Goal: Information Seeking & Learning: Check status

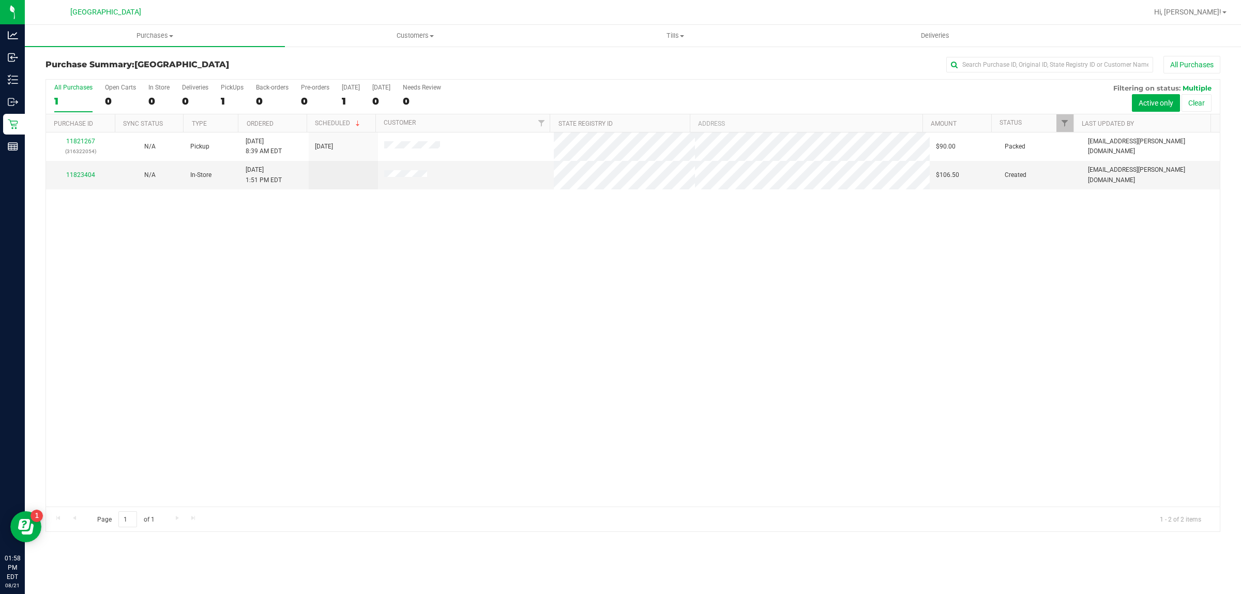
click at [25, 88] on div "Inventory" at bounding box center [14, 79] width 22 height 21
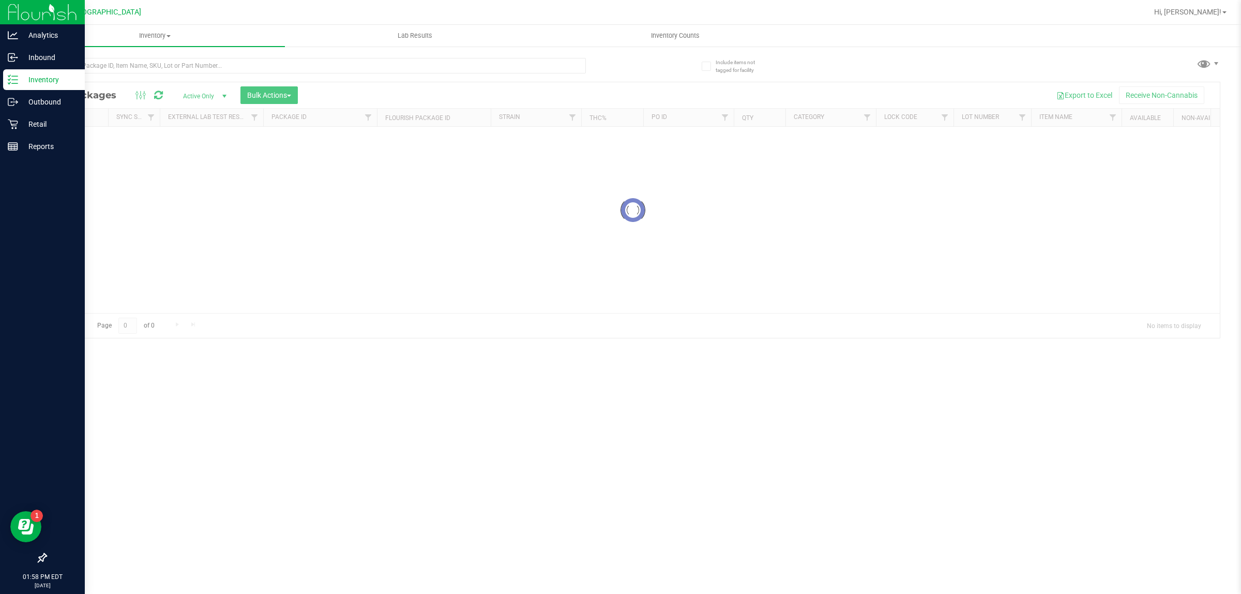
click at [55, 78] on p "Inventory" at bounding box center [49, 79] width 62 height 12
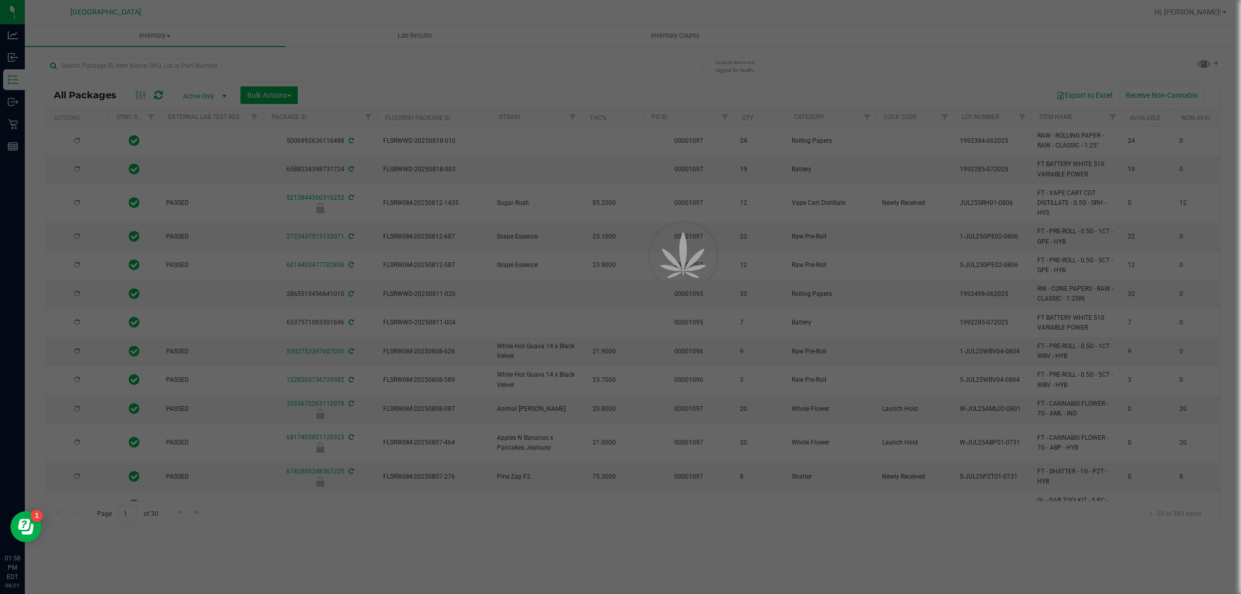
click at [143, 70] on div at bounding box center [620, 297] width 1241 height 594
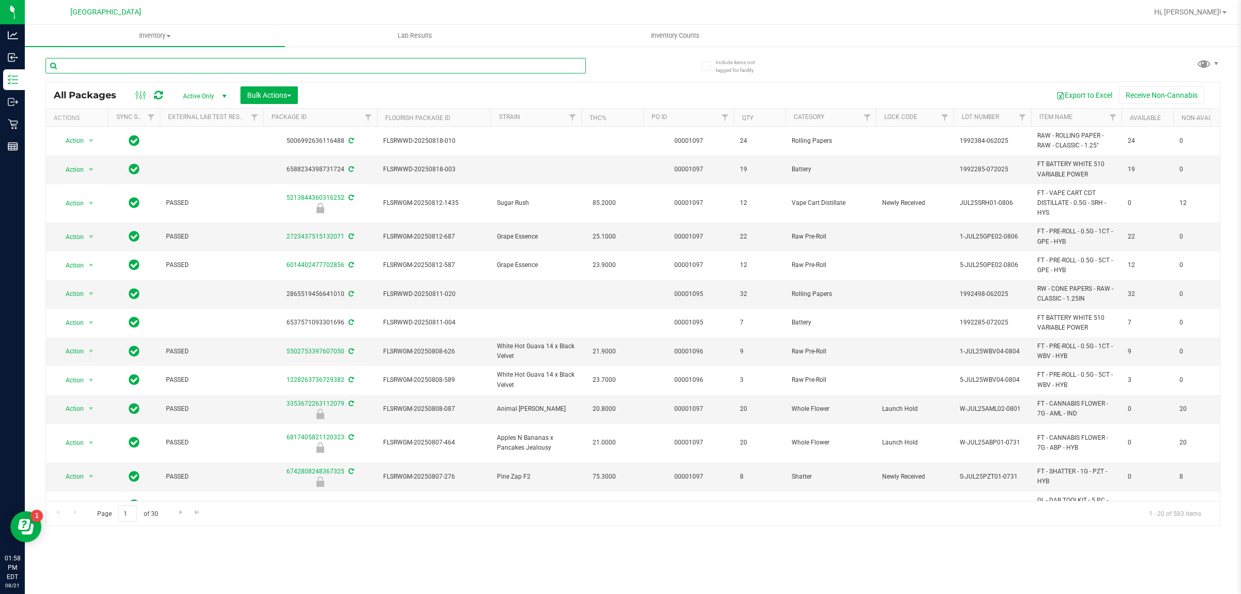
click at [285, 65] on input "text" at bounding box center [315, 66] width 540 height 16
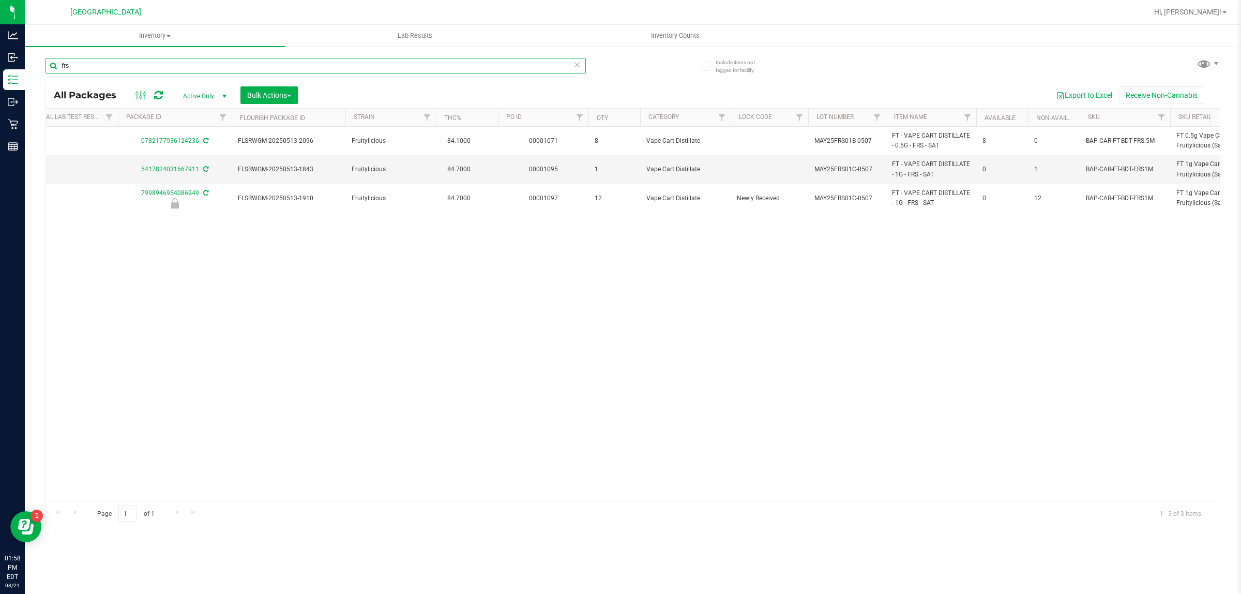
scroll to position [0, 146]
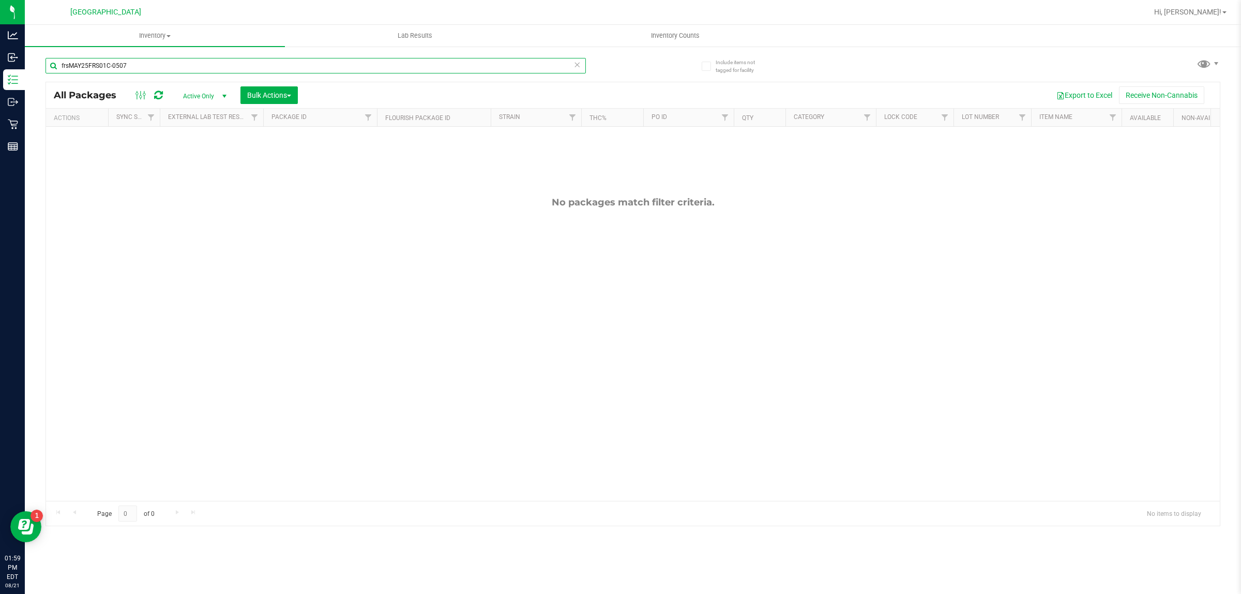
type input "frsMAY25FRS01C-0507"
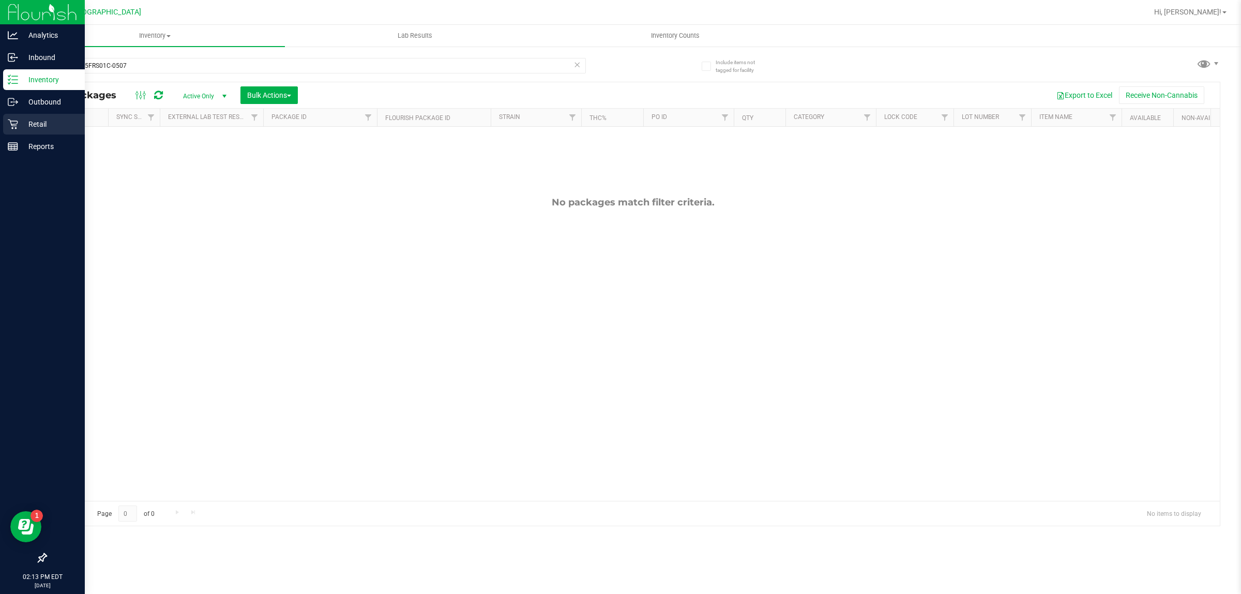
click at [17, 125] on icon at bounding box center [13, 124] width 10 height 10
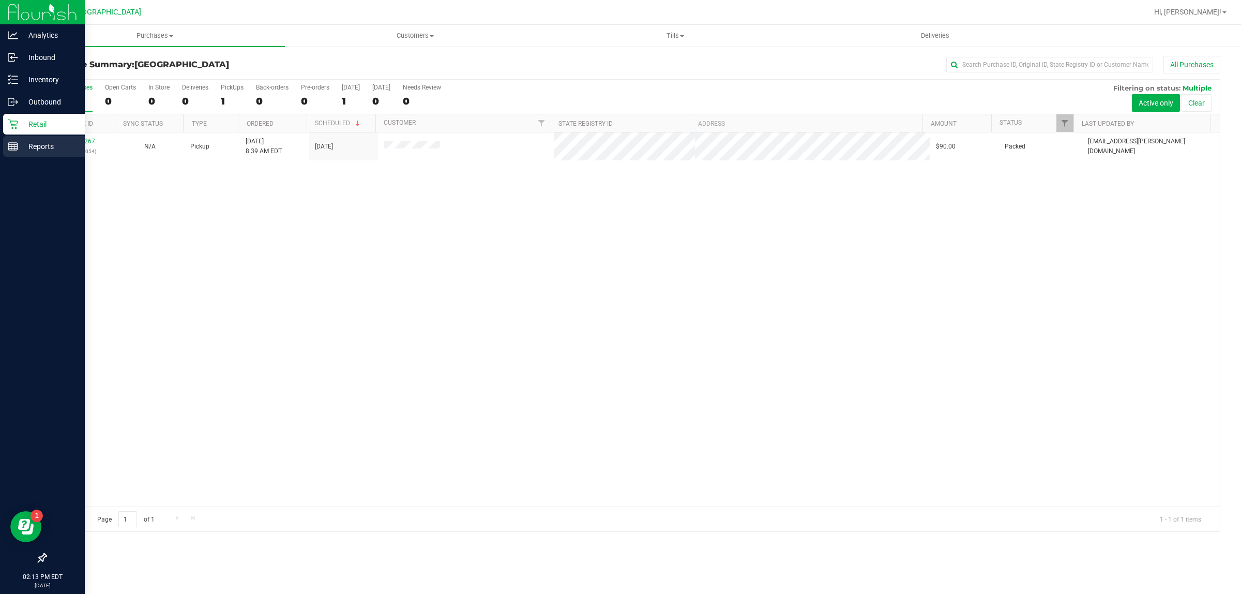
click at [32, 143] on p "Reports" at bounding box center [49, 146] width 62 height 12
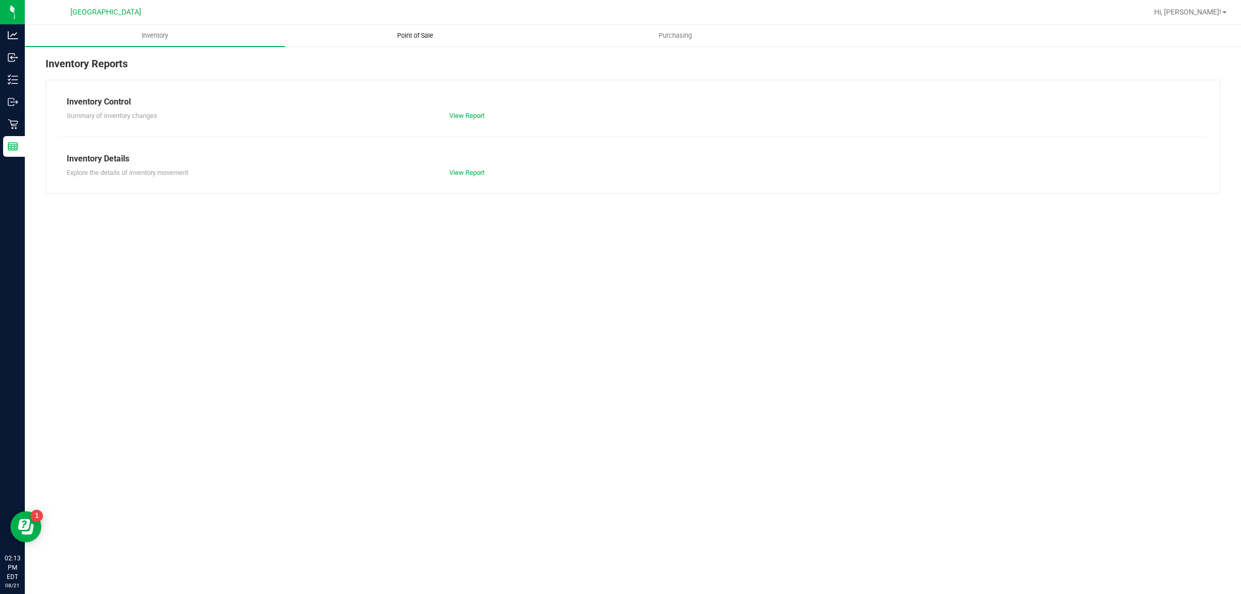
click at [384, 28] on uib-tab-heading "Point of Sale" at bounding box center [414, 35] width 259 height 21
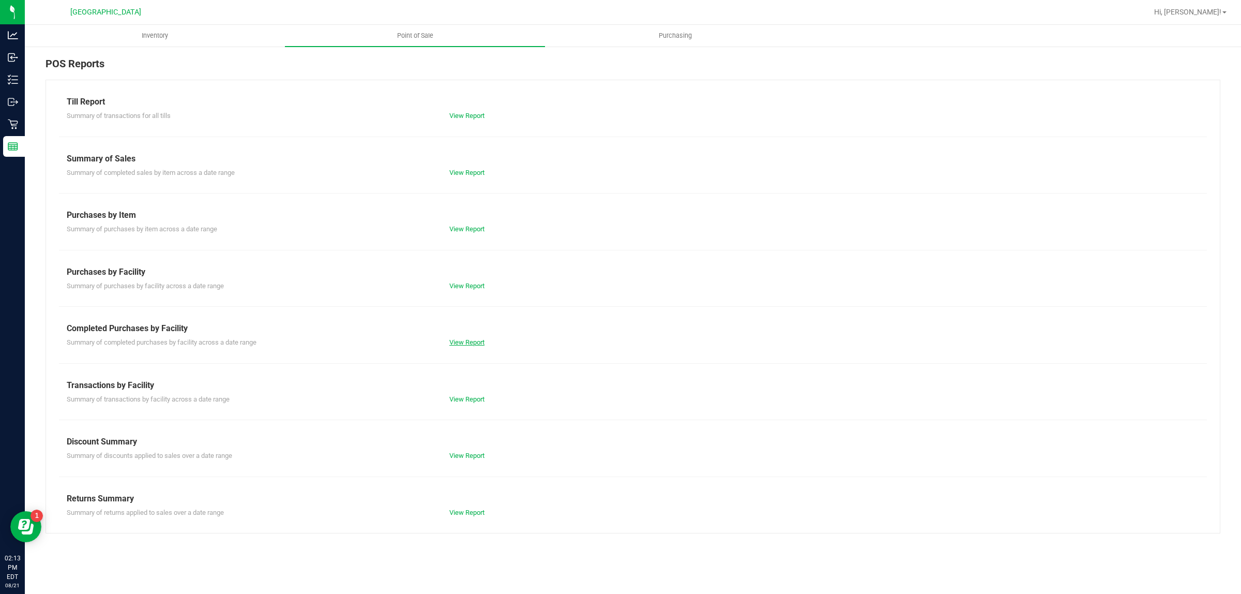
click at [468, 344] on link "View Report" at bounding box center [466, 342] width 35 height 8
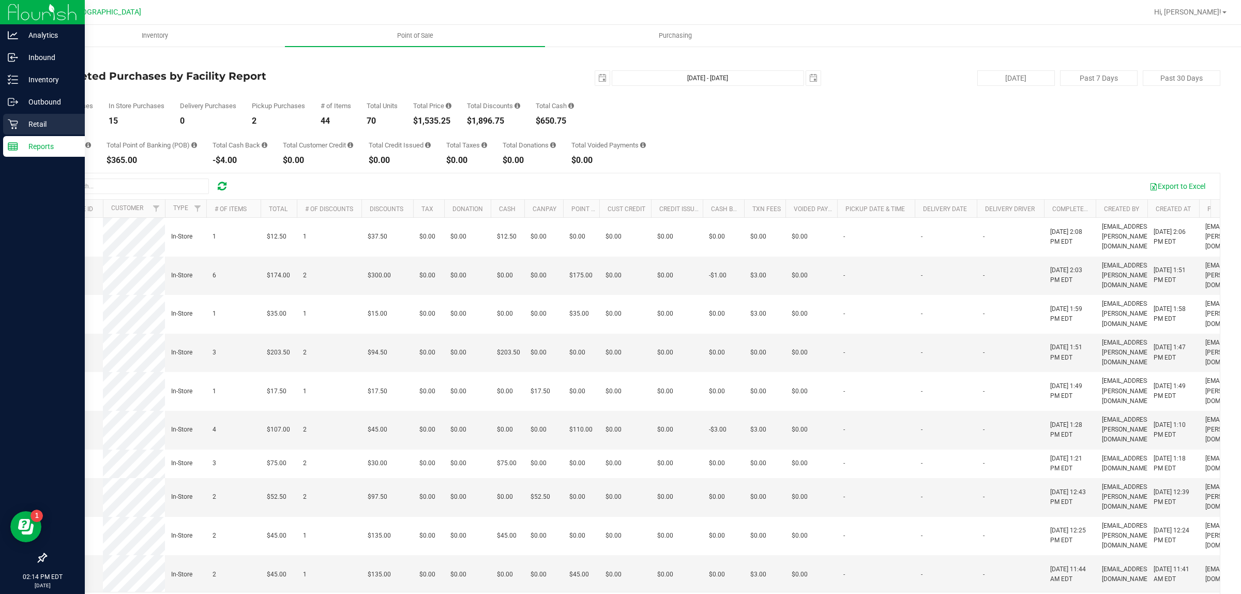
click at [23, 115] on div "Retail" at bounding box center [44, 124] width 82 height 21
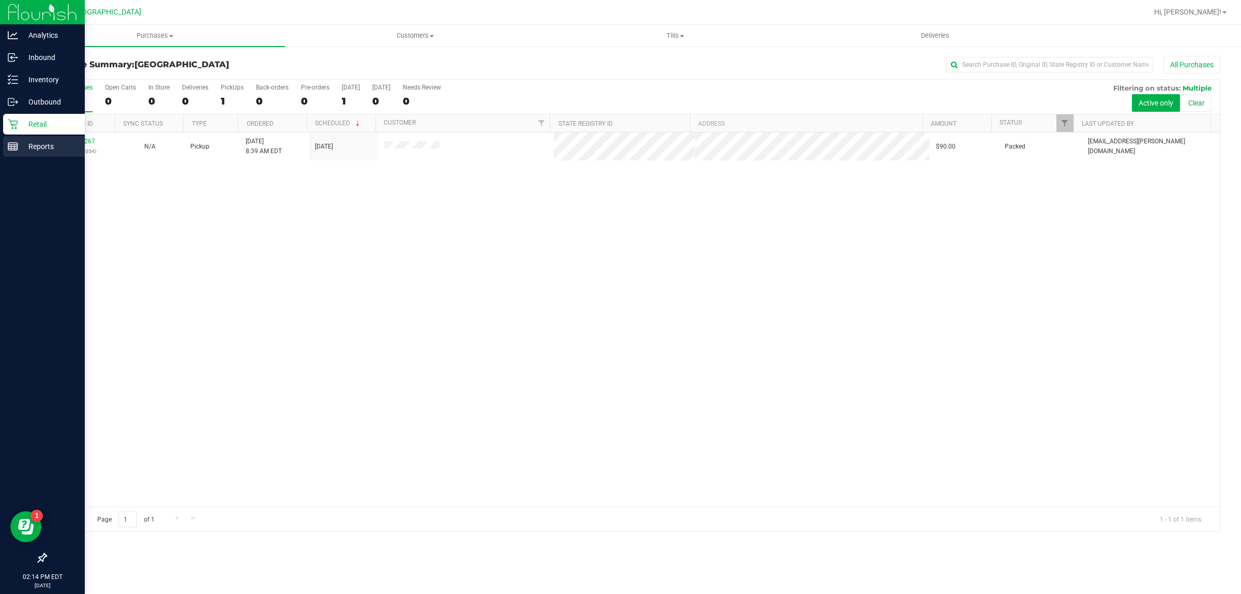
click at [16, 148] on icon at bounding box center [13, 146] width 10 height 10
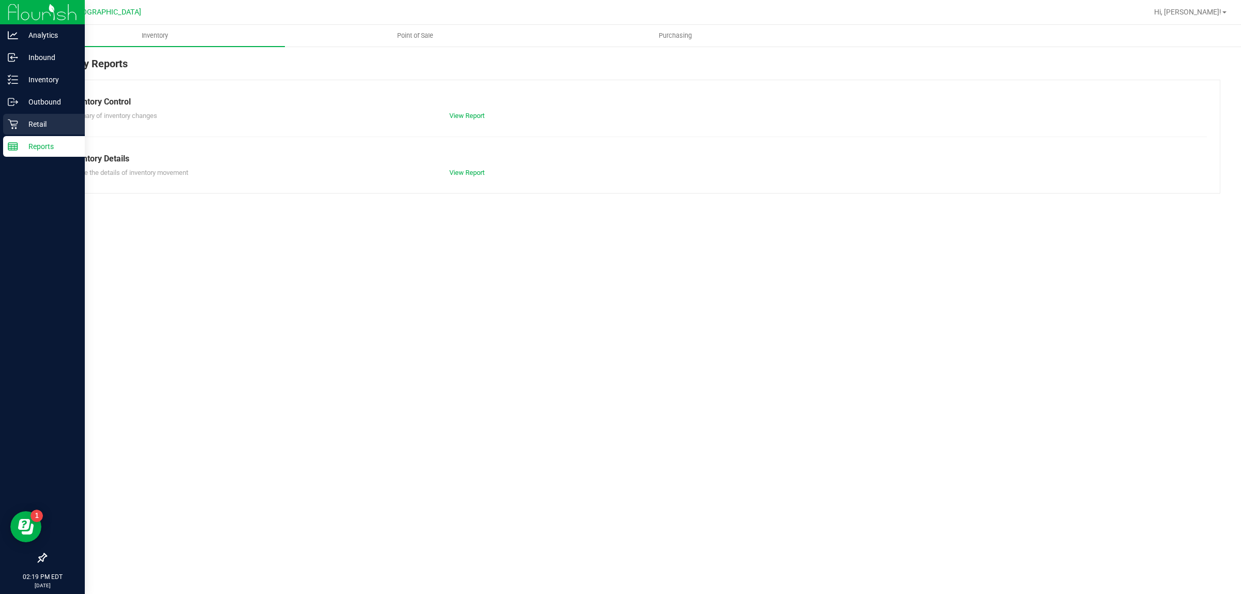
click at [12, 126] on icon at bounding box center [13, 124] width 10 height 10
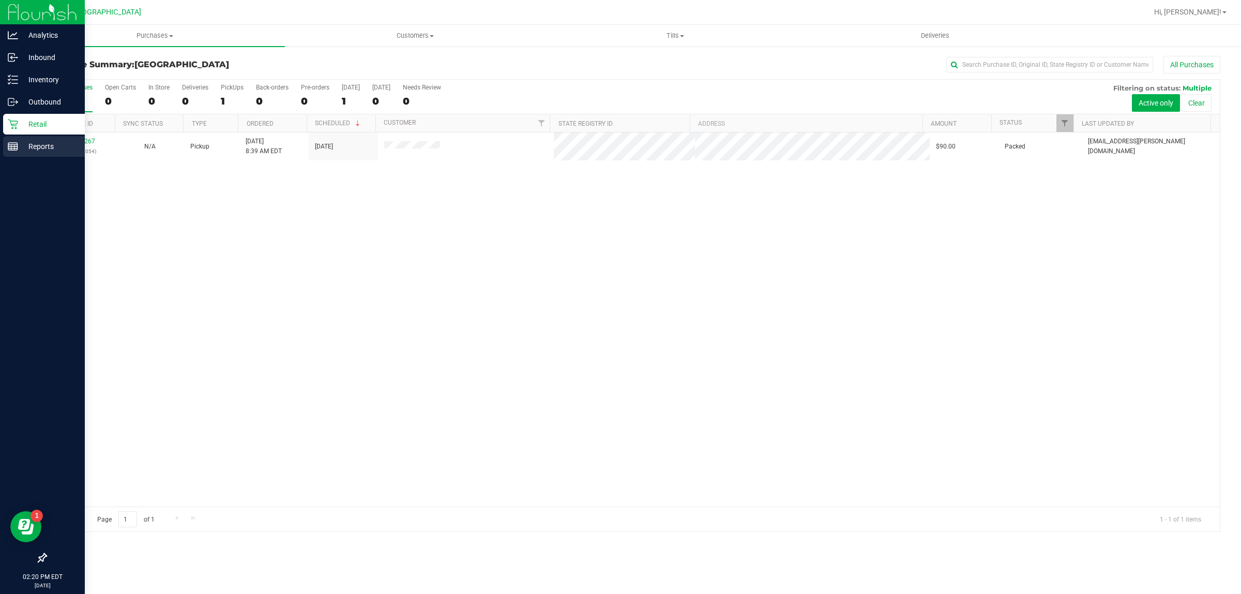
click at [26, 154] on div "Reports" at bounding box center [44, 146] width 82 height 21
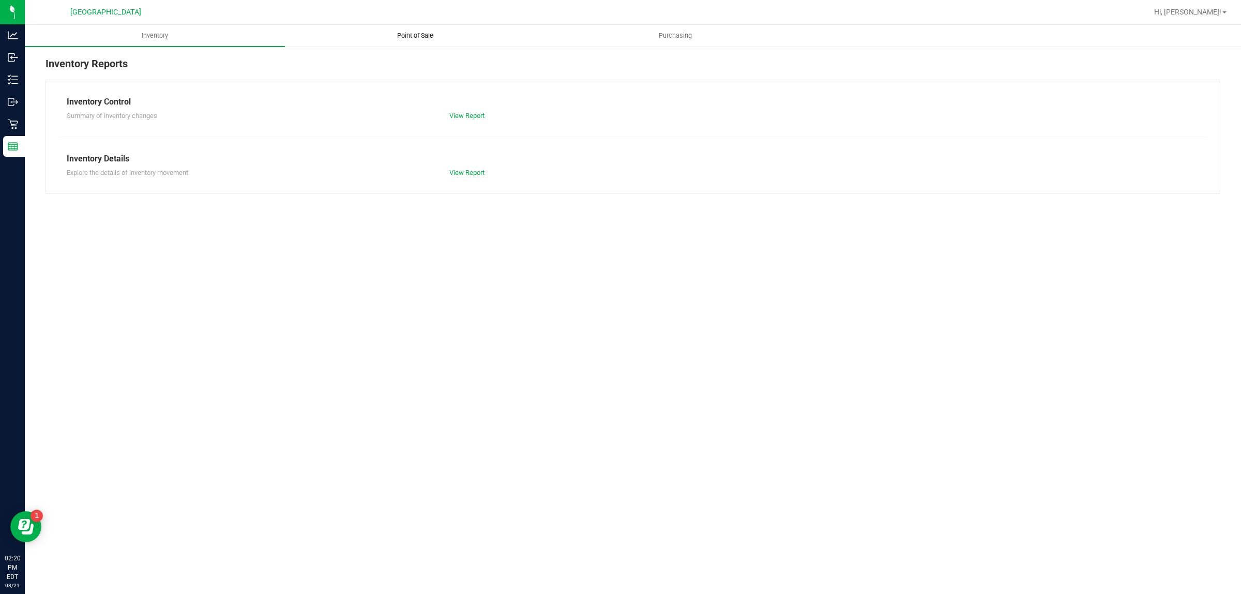
click at [416, 36] on span "Point of Sale" at bounding box center [415, 35] width 64 height 9
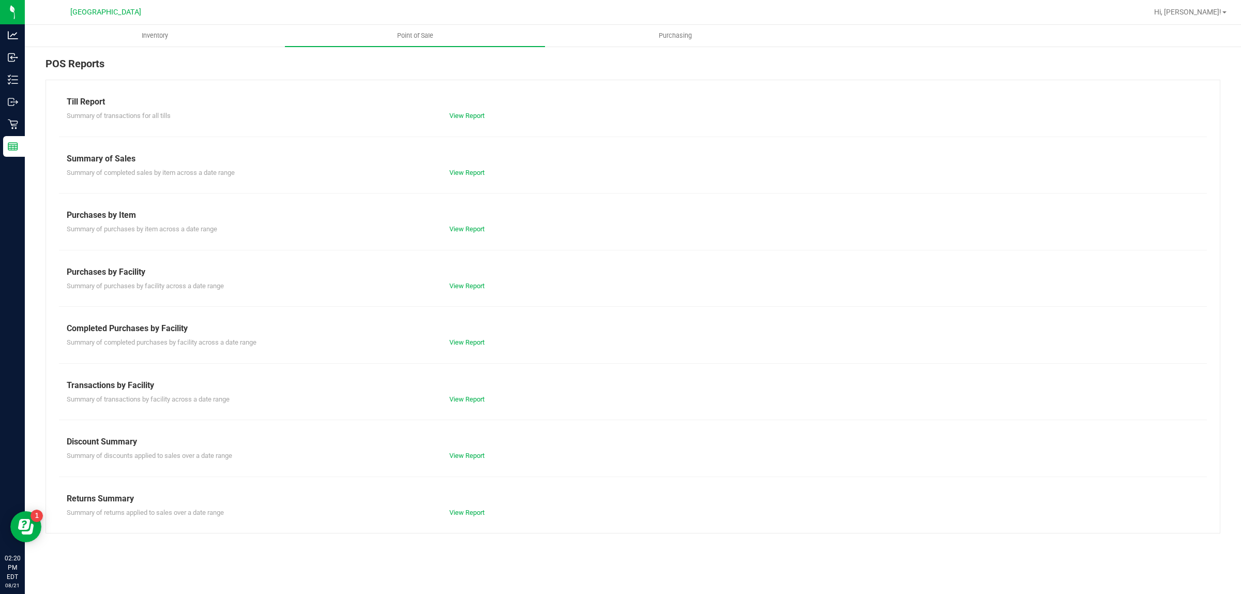
click at [456, 337] on div "View Report" at bounding box center [537, 342] width 191 height 10
click at [462, 343] on link "View Report" at bounding box center [466, 342] width 35 height 8
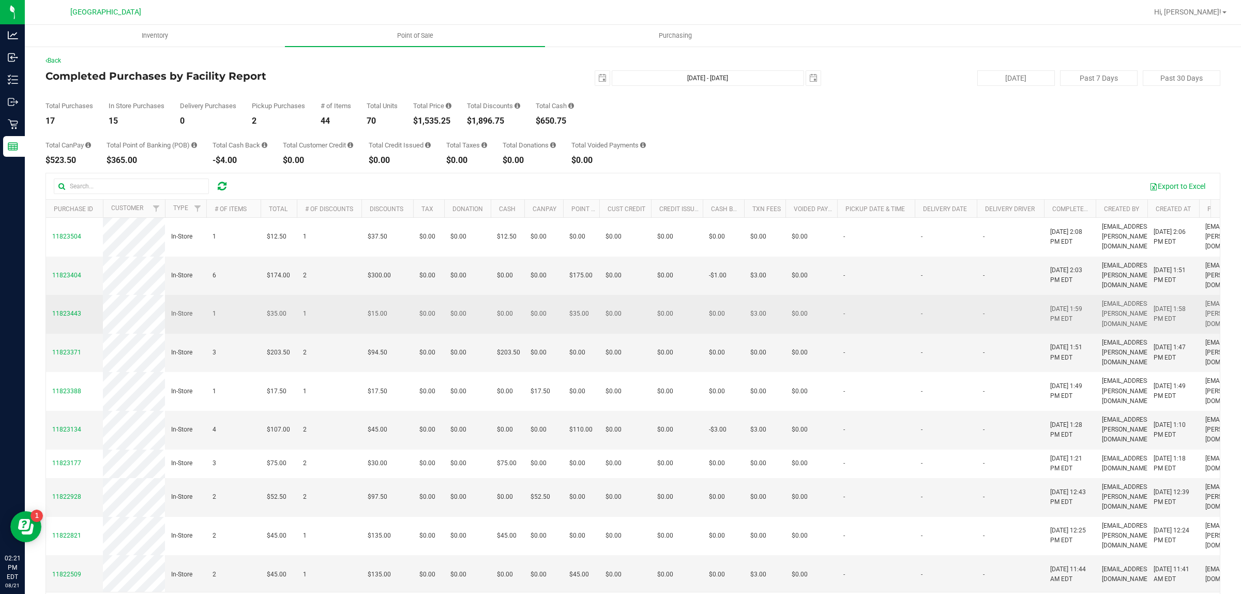
drag, startPoint x: 1091, startPoint y: 476, endPoint x: 988, endPoint y: 333, distance: 175.8
click at [988, 333] on tbody "11823504 In-Store 1 $12.50 1 $37.50 $0.00 $0.00 $12.50 $0.00 $0.00 $0.00 $0.00 …" at bounding box center [785, 540] width 1479 height 645
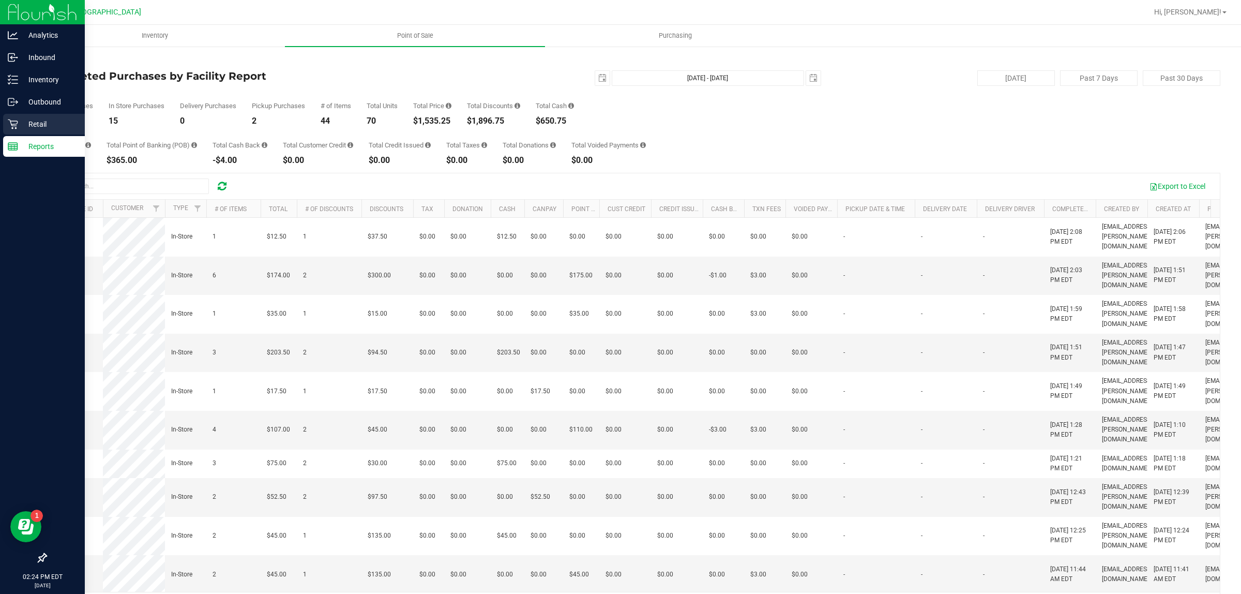
click at [17, 128] on icon at bounding box center [13, 124] width 10 height 10
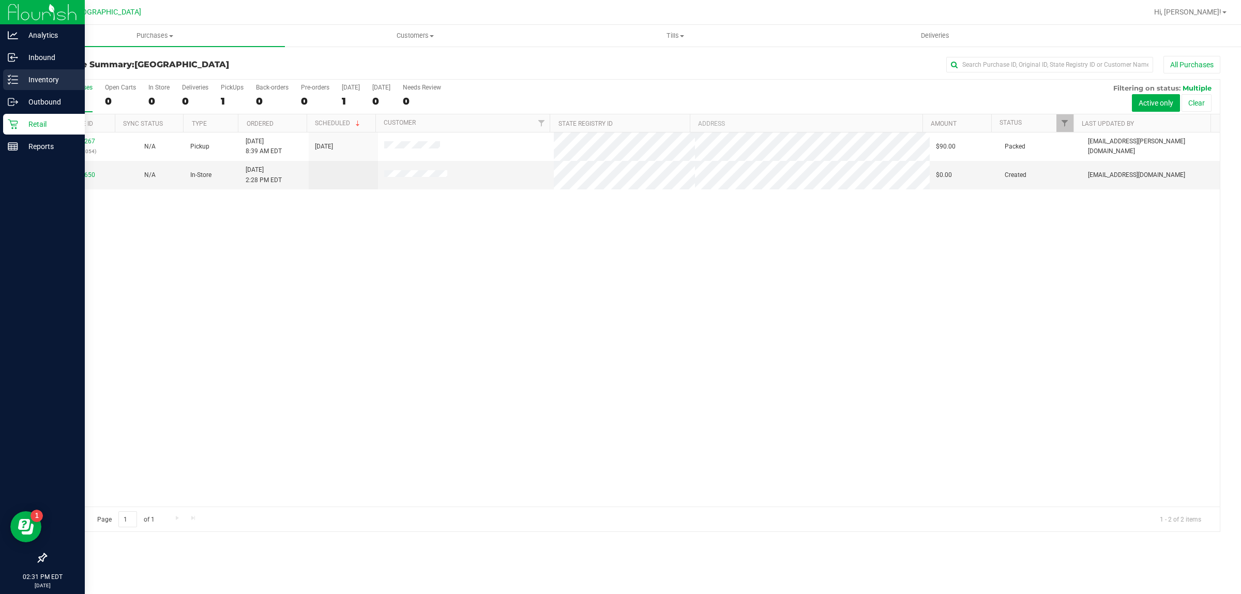
click at [53, 81] on p "Inventory" at bounding box center [49, 79] width 62 height 12
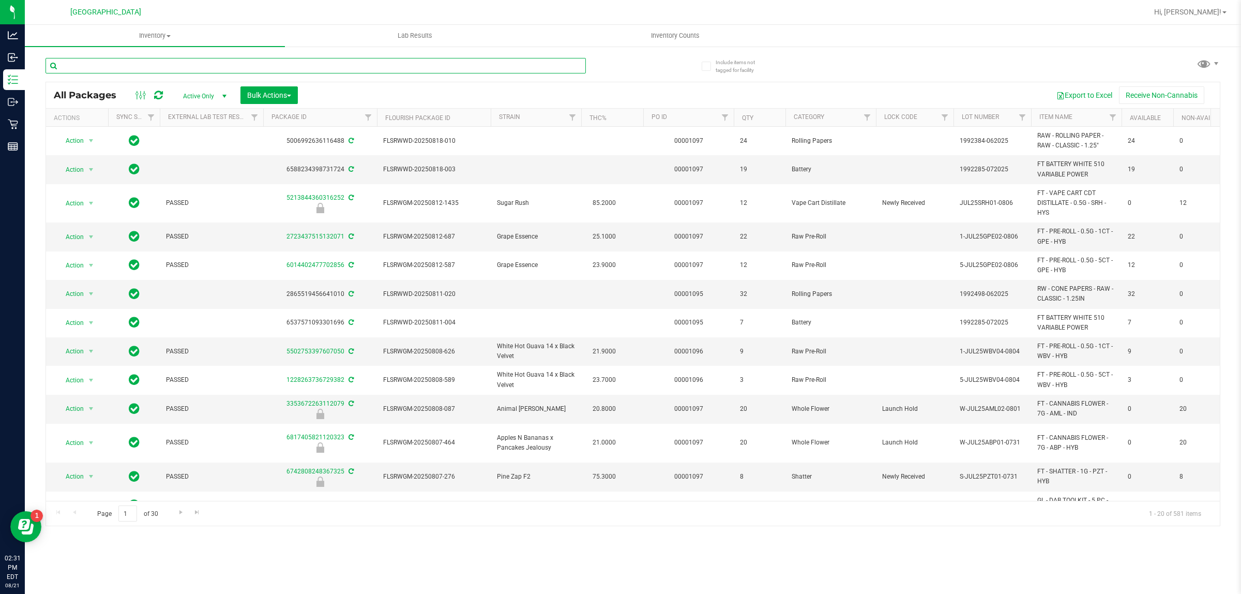
click at [119, 66] on input "text" at bounding box center [315, 66] width 540 height 16
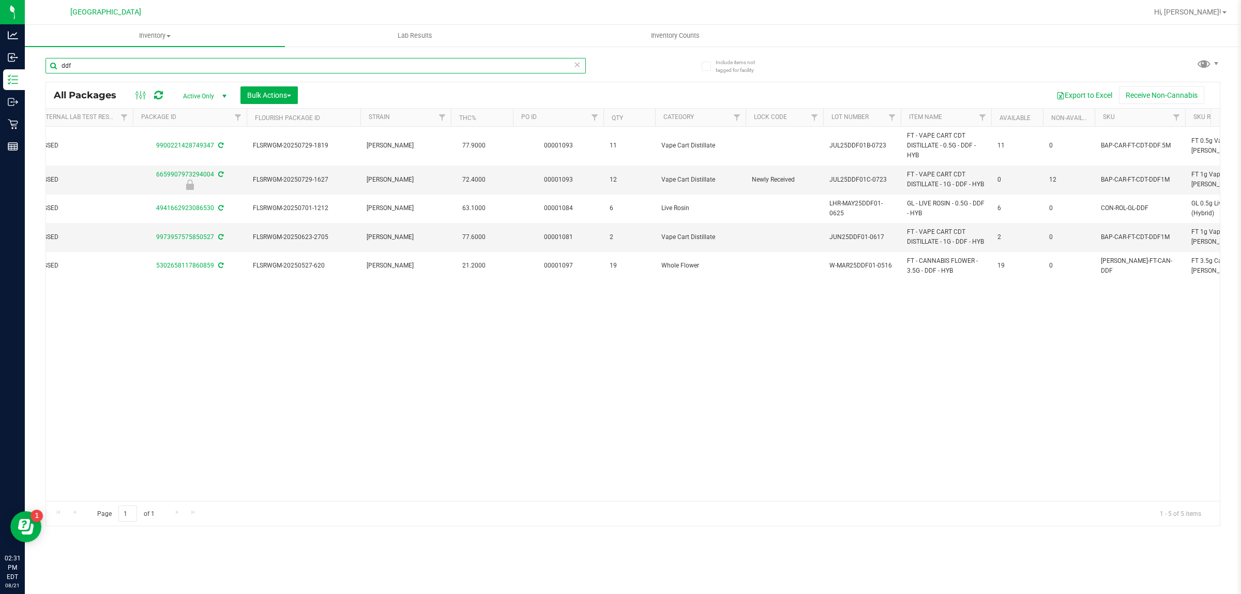
scroll to position [0, 132]
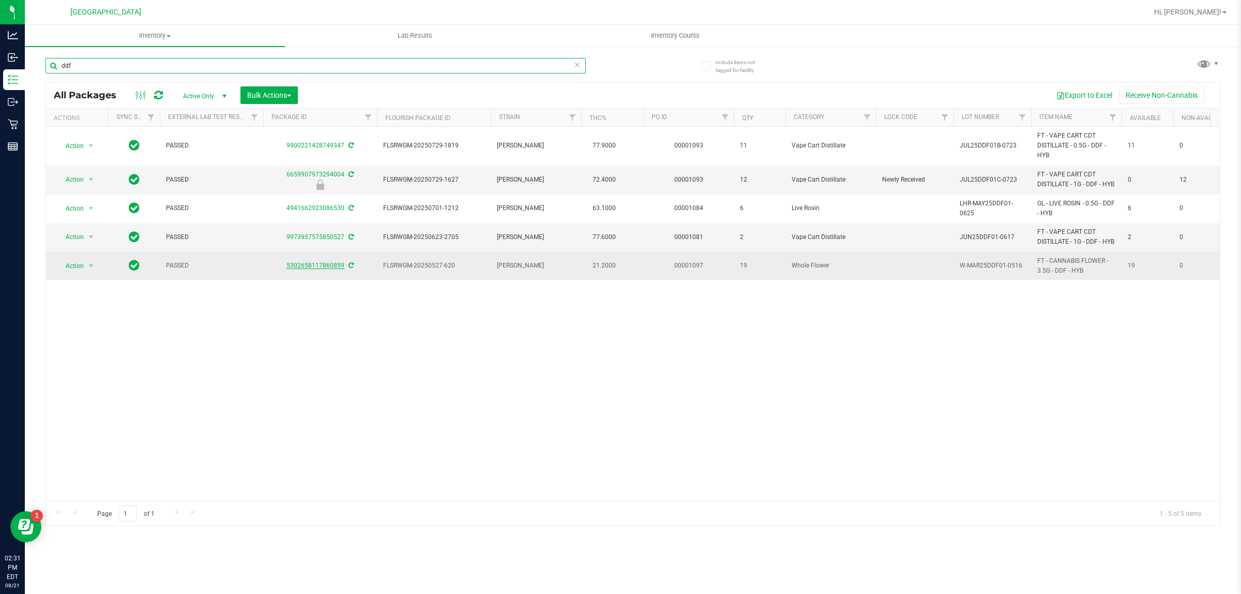
type input "ddf"
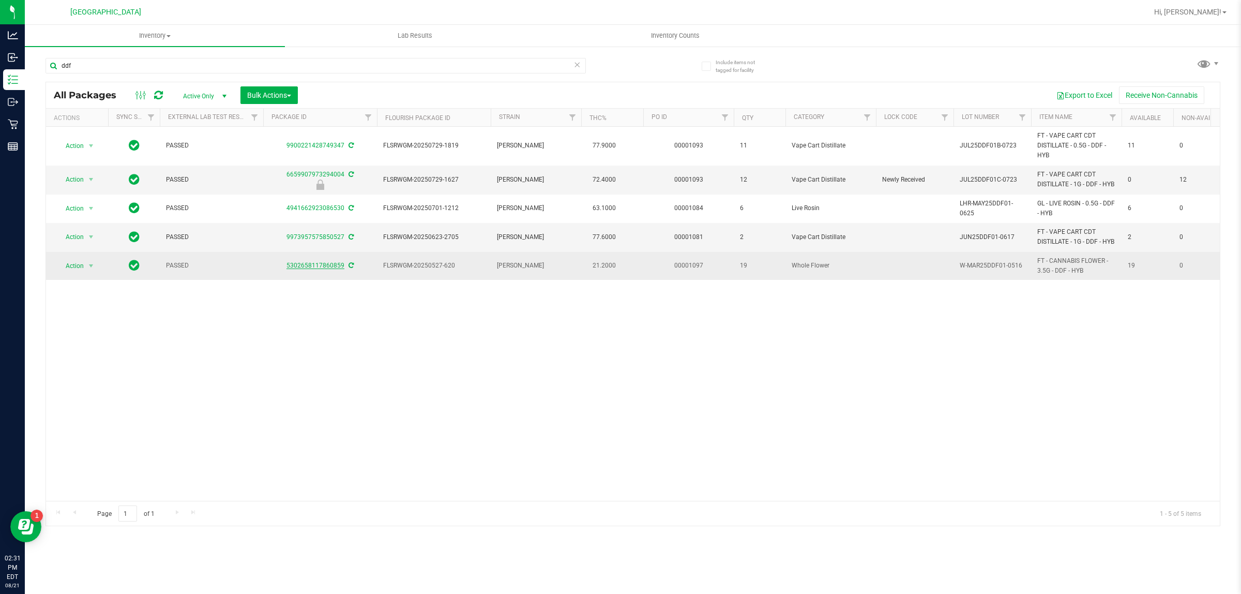
click at [329, 267] on link "5302658117860859" at bounding box center [315, 265] width 58 height 7
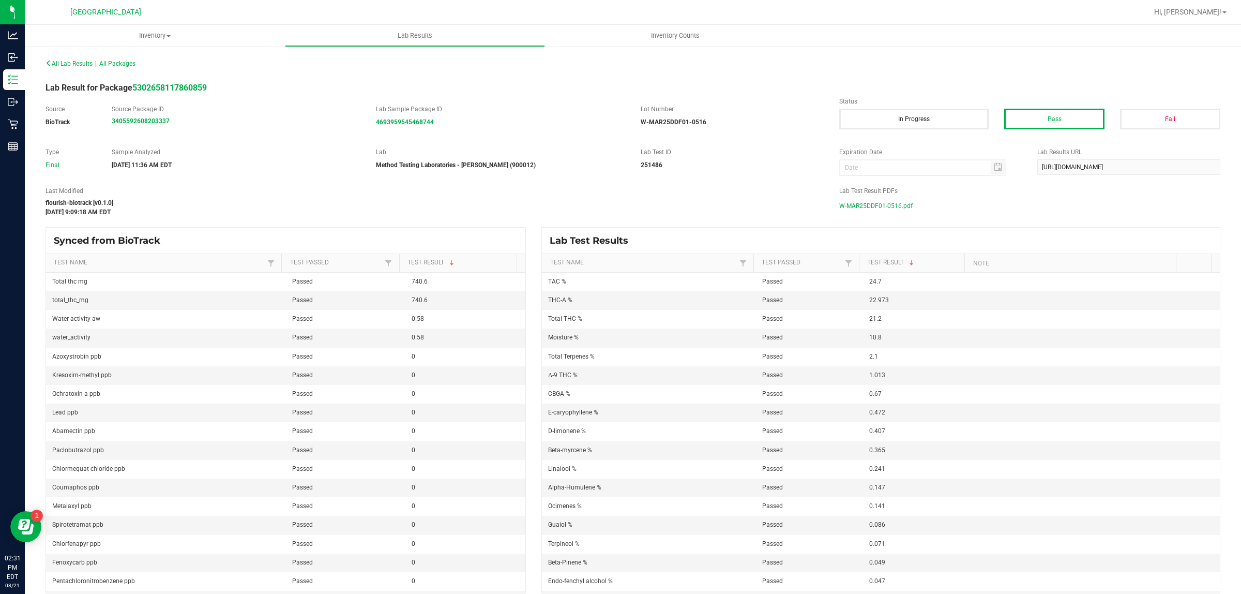
click at [875, 209] on span "W-MAR25DDF01-0516.pdf" at bounding box center [875, 206] width 73 height 16
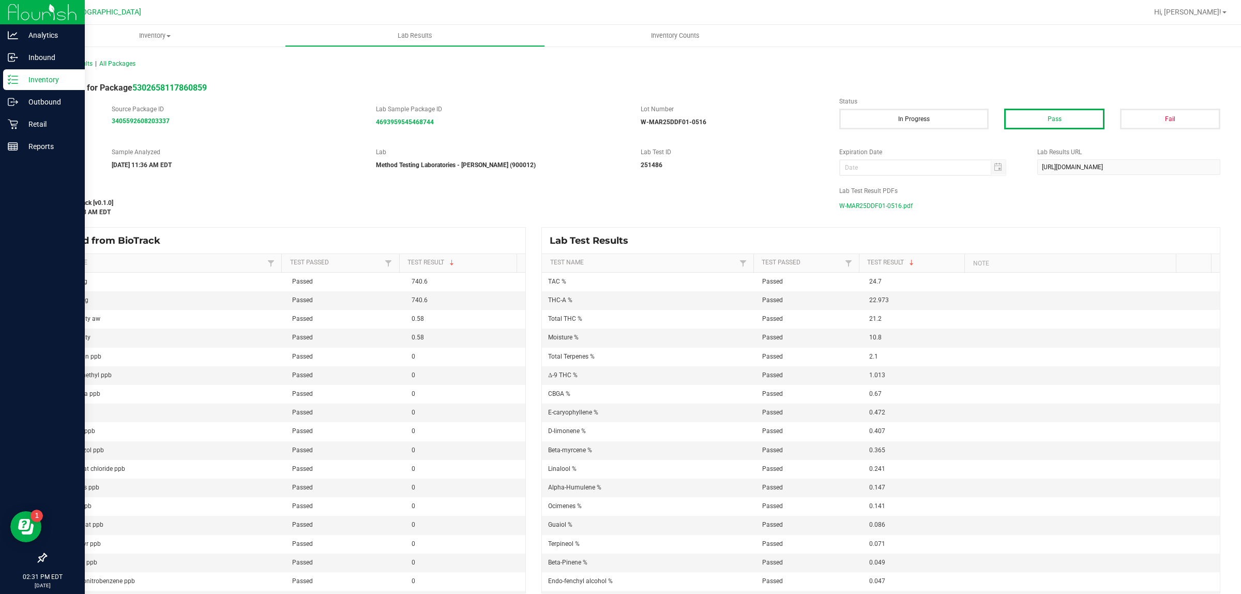
drag, startPoint x: 875, startPoint y: 209, endPoint x: 0, endPoint y: 516, distance: 927.5
click at [21, 103] on p "Outbound" at bounding box center [49, 102] width 62 height 12
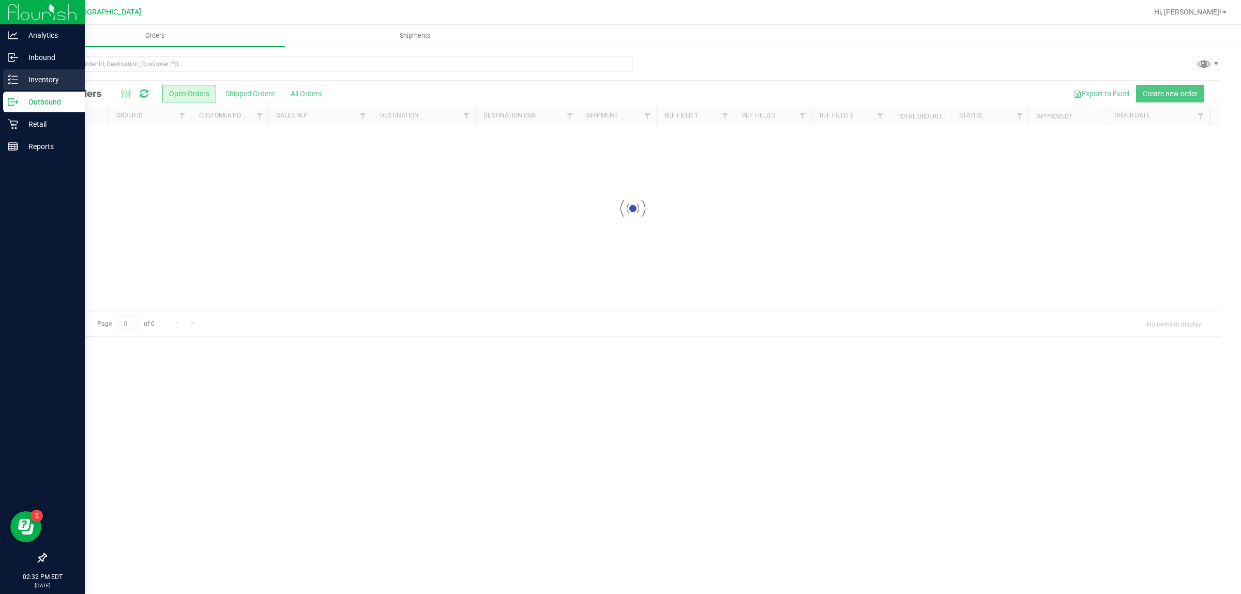
click at [32, 84] on p "Inventory" at bounding box center [49, 79] width 62 height 12
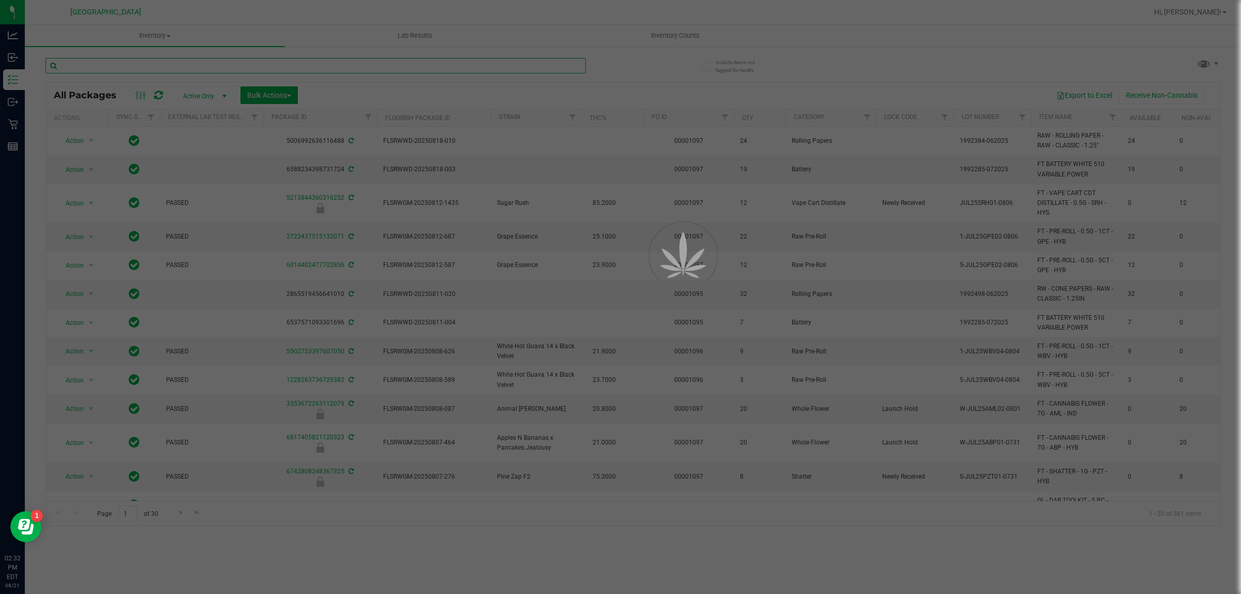
click at [400, 67] on input "text" at bounding box center [315, 66] width 540 height 16
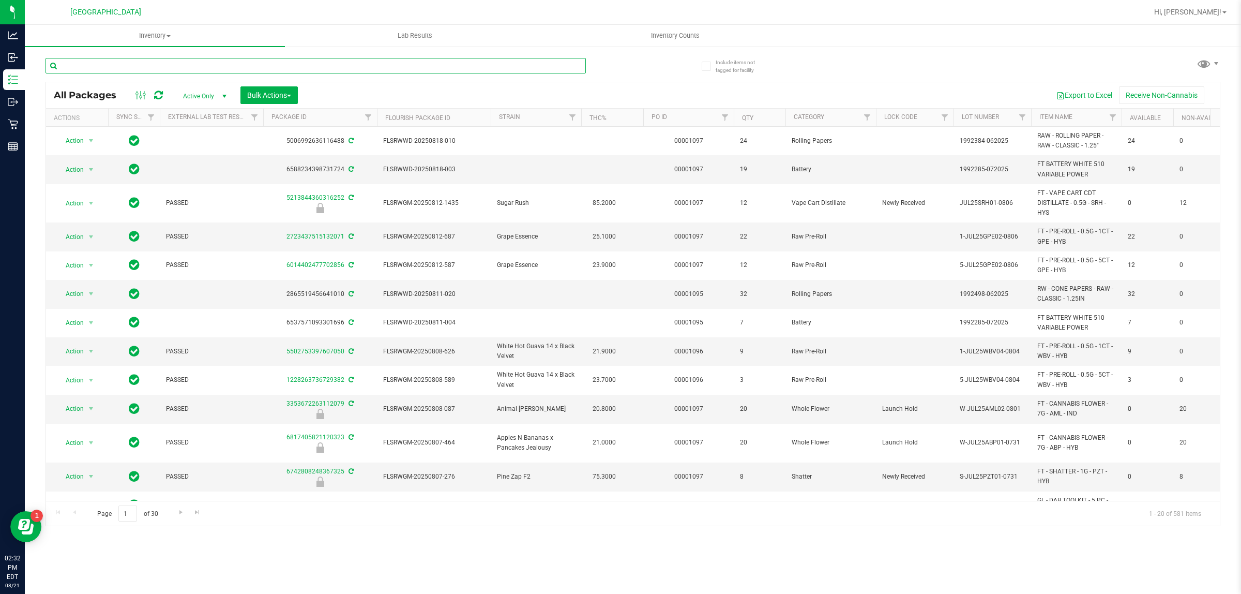
click at [400, 65] on input "text" at bounding box center [315, 66] width 540 height 16
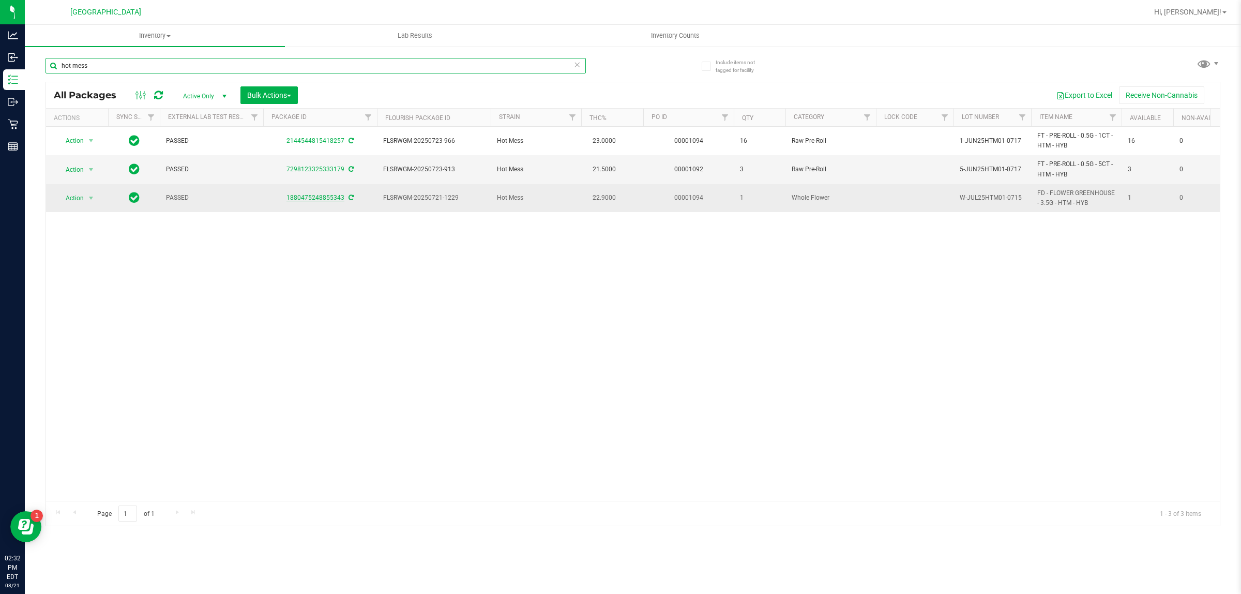
type input "hot mess"
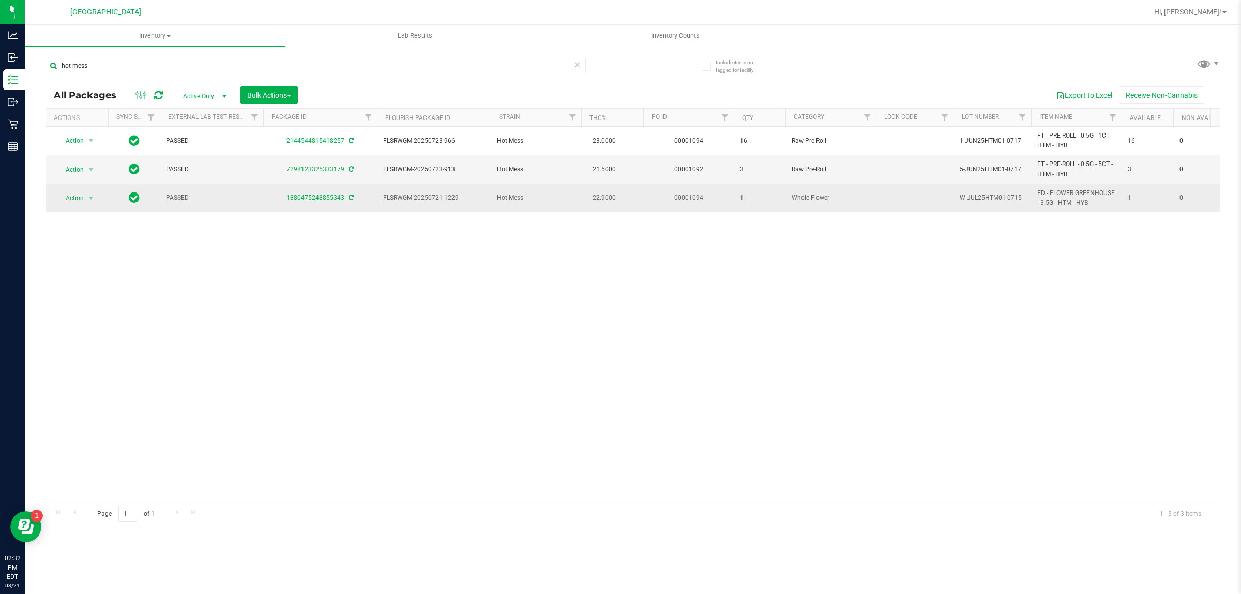
click at [300, 195] on link "1880475248855343" at bounding box center [315, 197] width 58 height 7
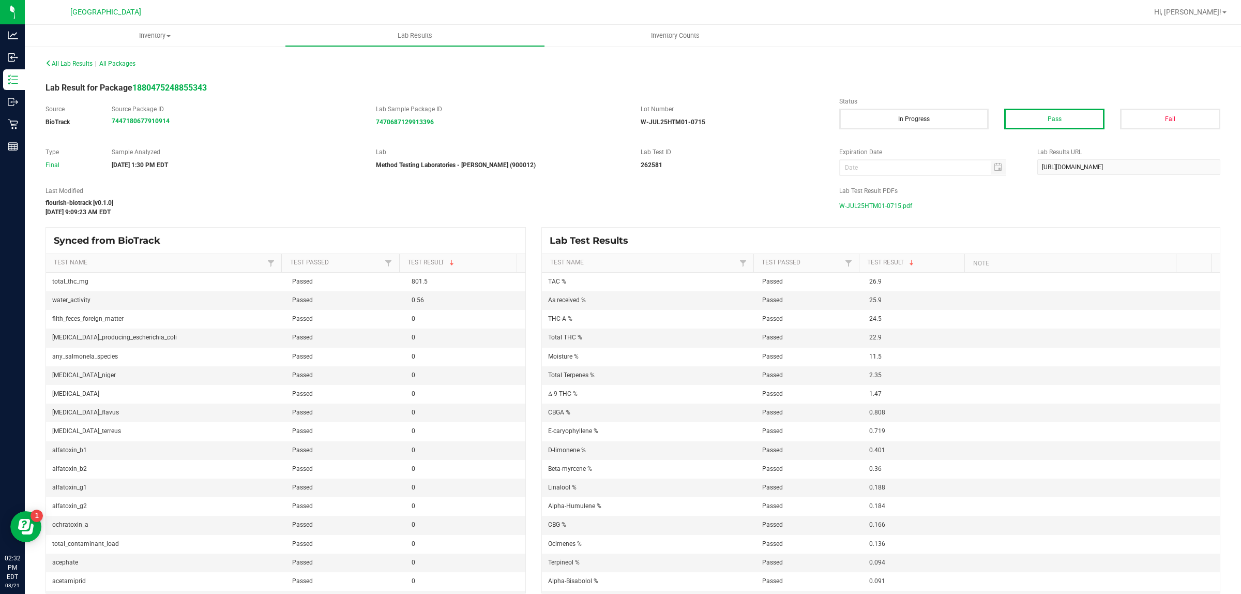
click at [862, 202] on span "W-JUL25HTM01-0715.pdf" at bounding box center [875, 206] width 73 height 16
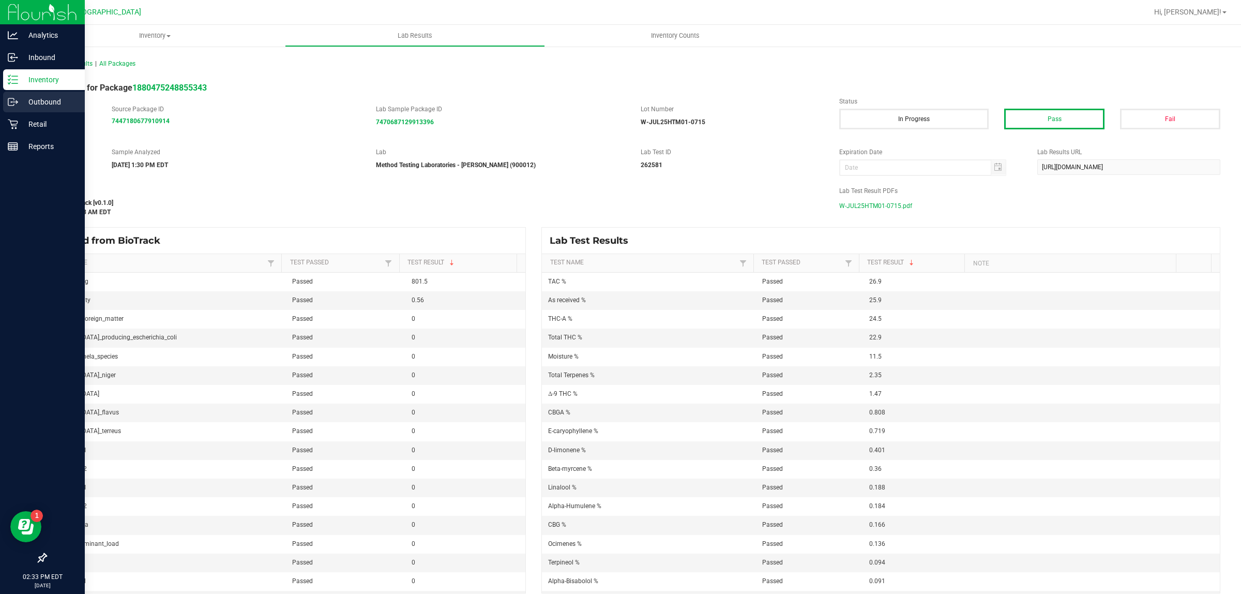
click at [13, 96] on div "Outbound" at bounding box center [44, 102] width 82 height 21
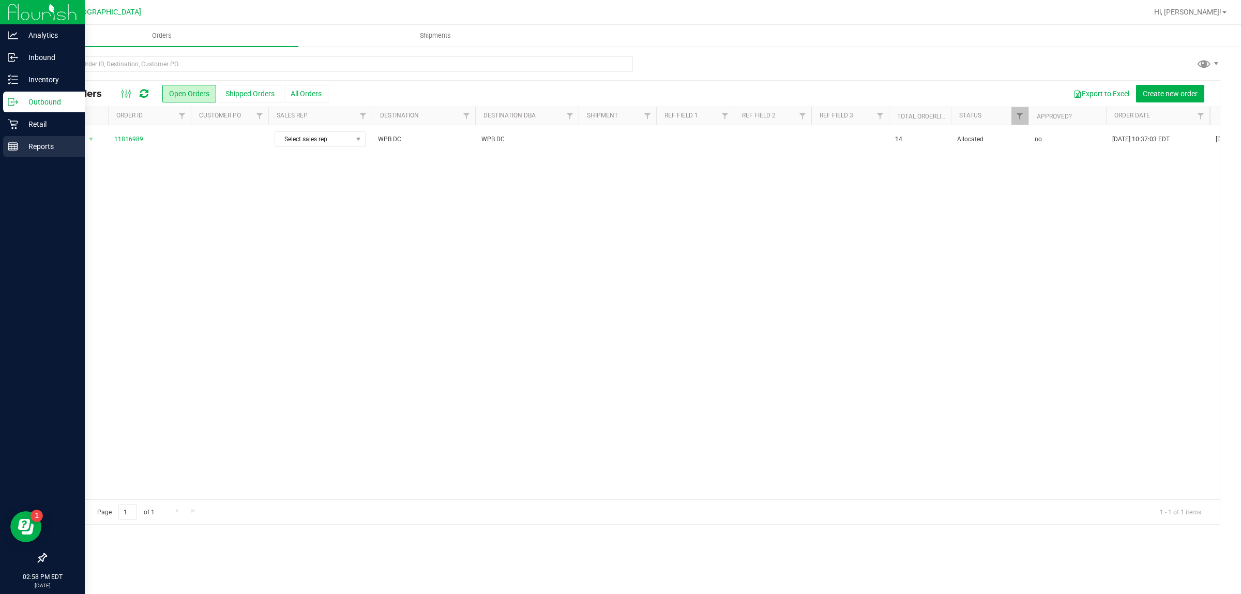
click at [13, 149] on icon at bounding box center [13, 146] width 10 height 10
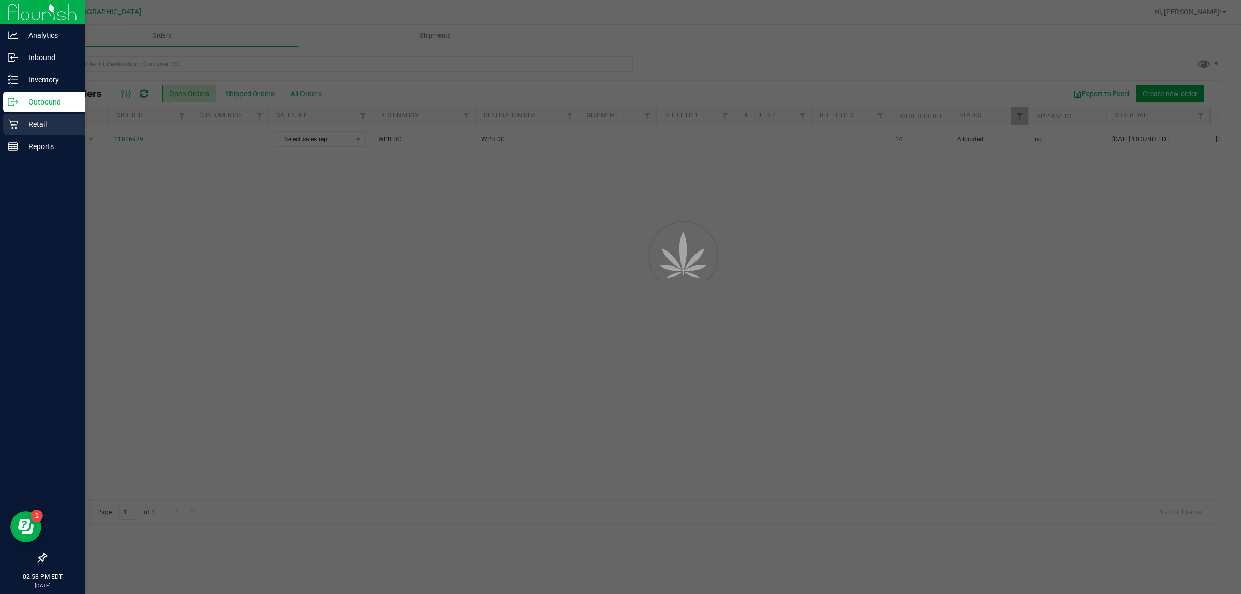
click at [32, 126] on p "Retail" at bounding box center [49, 124] width 62 height 12
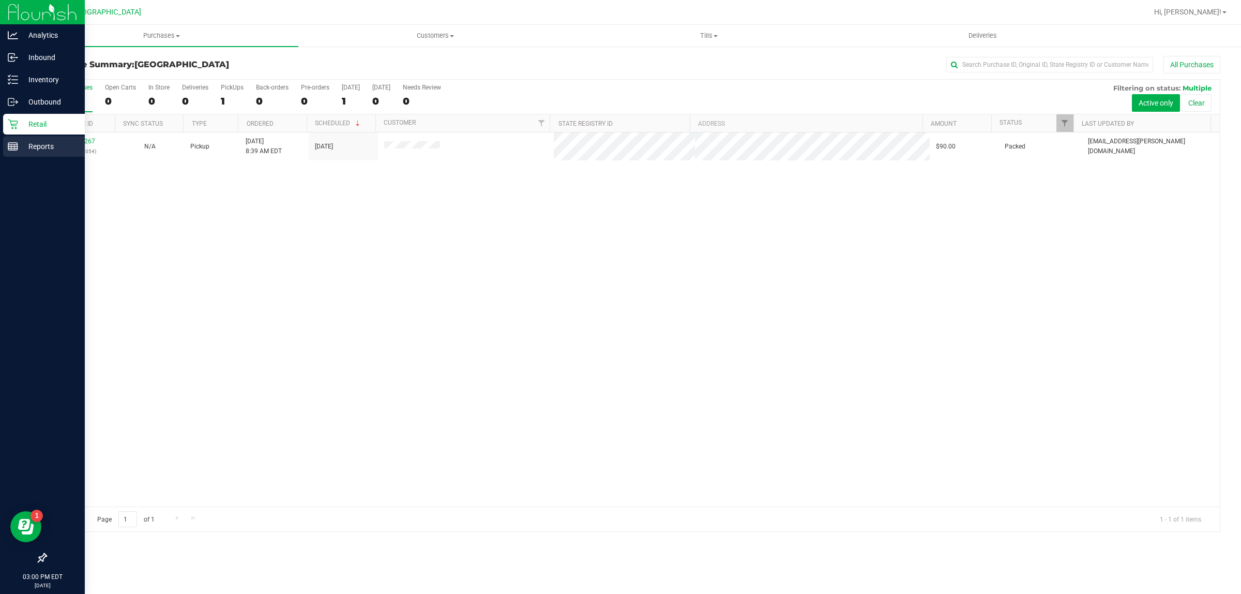
click at [19, 145] on p "Reports" at bounding box center [49, 146] width 62 height 12
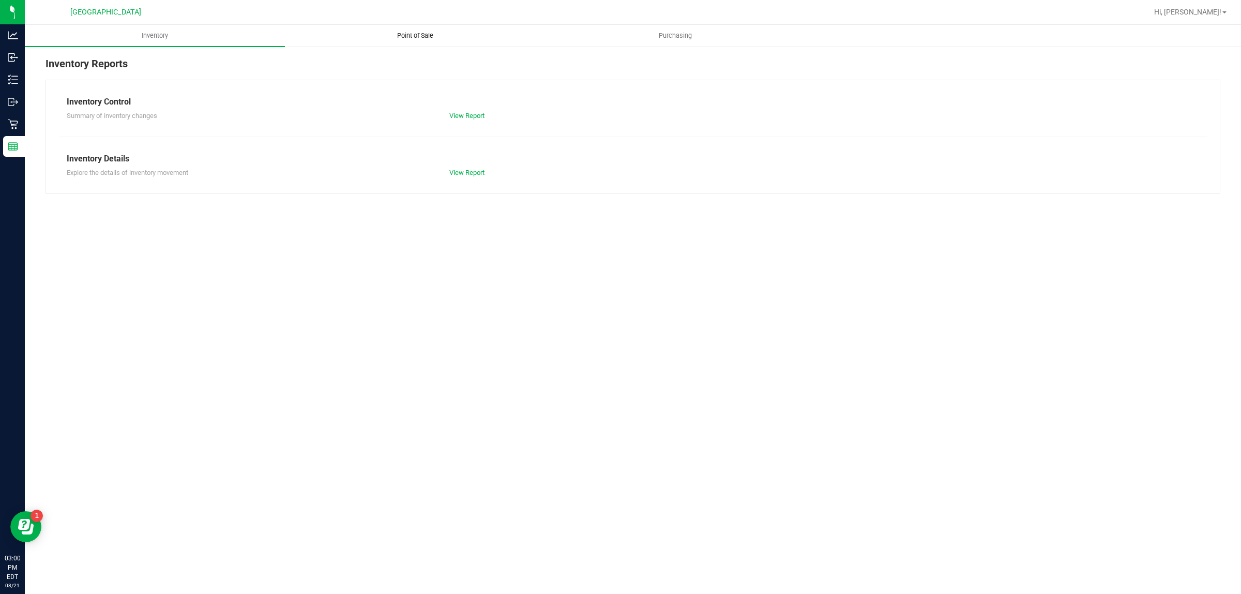
click at [413, 34] on span "Point of Sale" at bounding box center [415, 35] width 64 height 9
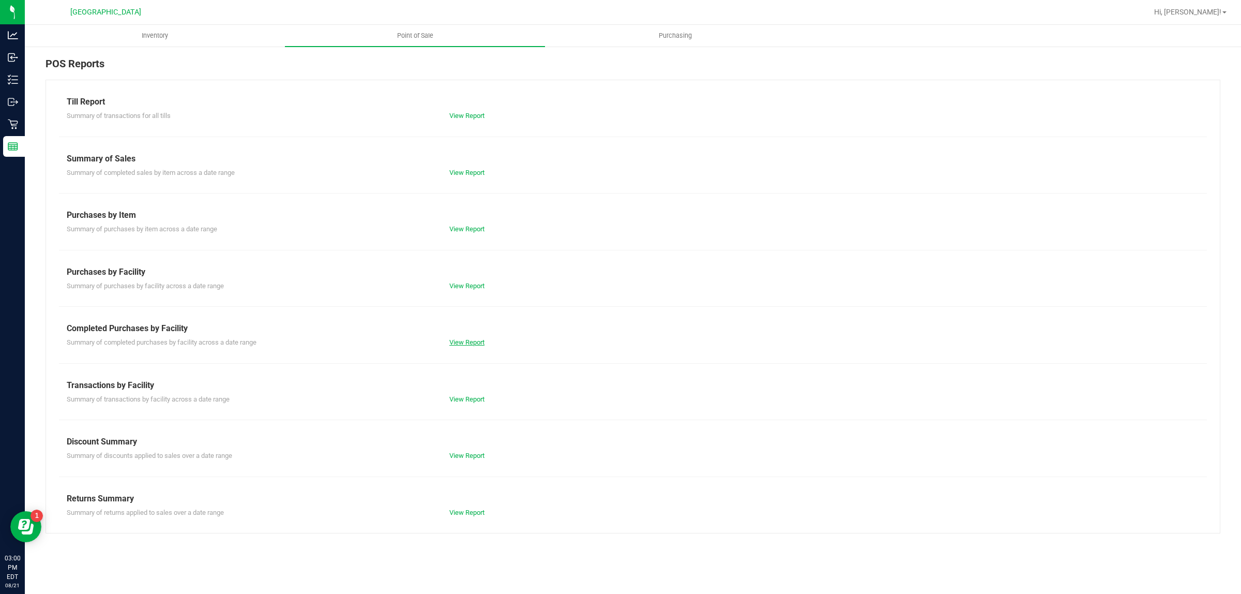
click at [473, 339] on link "View Report" at bounding box center [466, 342] width 35 height 8
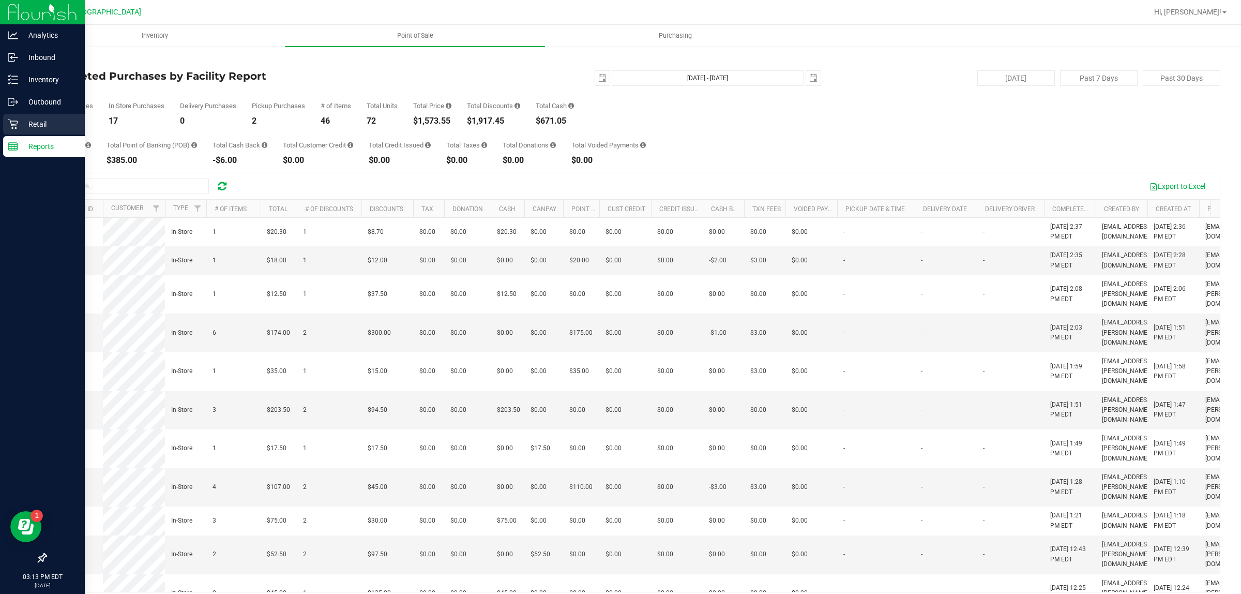
click at [19, 123] on p "Retail" at bounding box center [49, 124] width 62 height 12
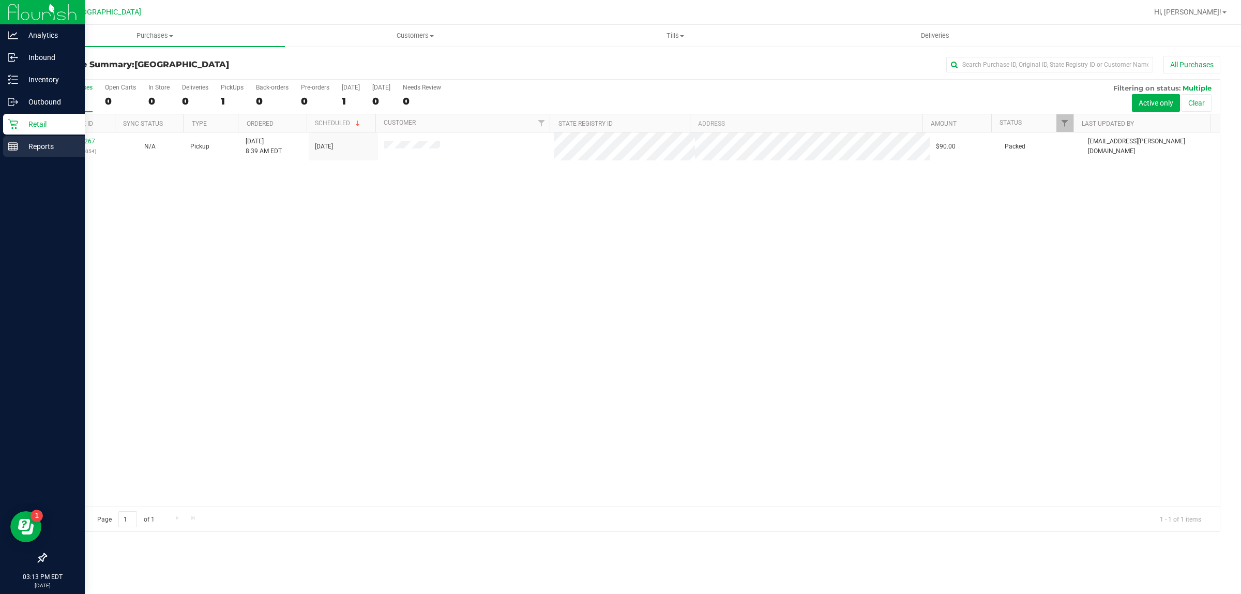
click at [18, 145] on p "Reports" at bounding box center [49, 146] width 62 height 12
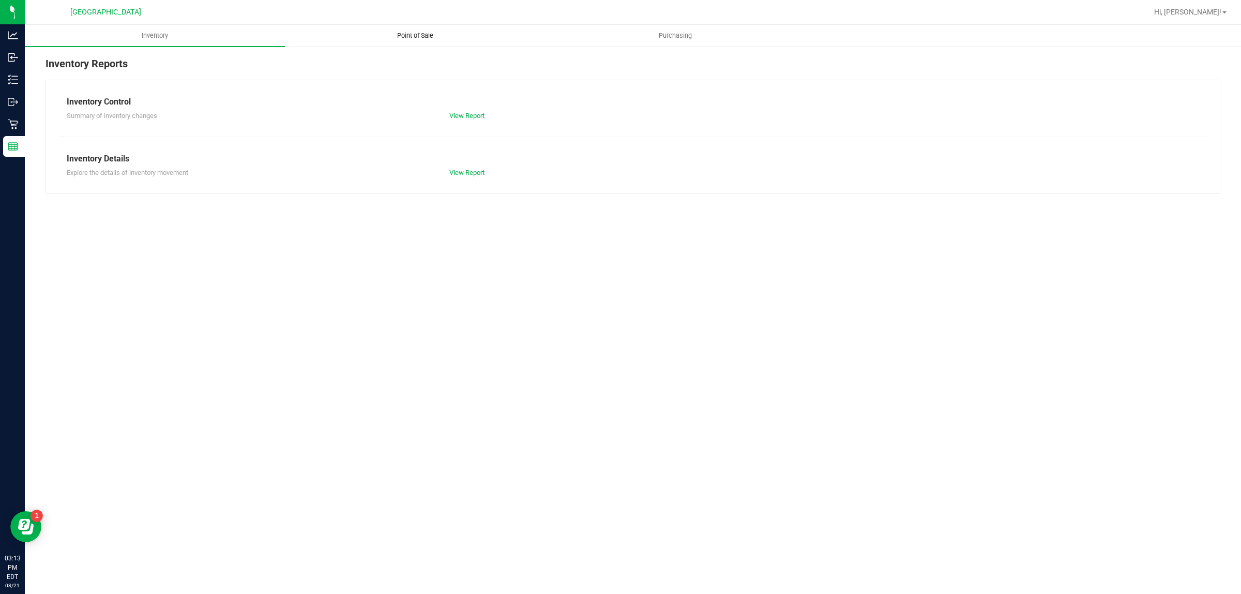
click at [421, 43] on uib-tab-heading "Point of Sale" at bounding box center [414, 35] width 259 height 21
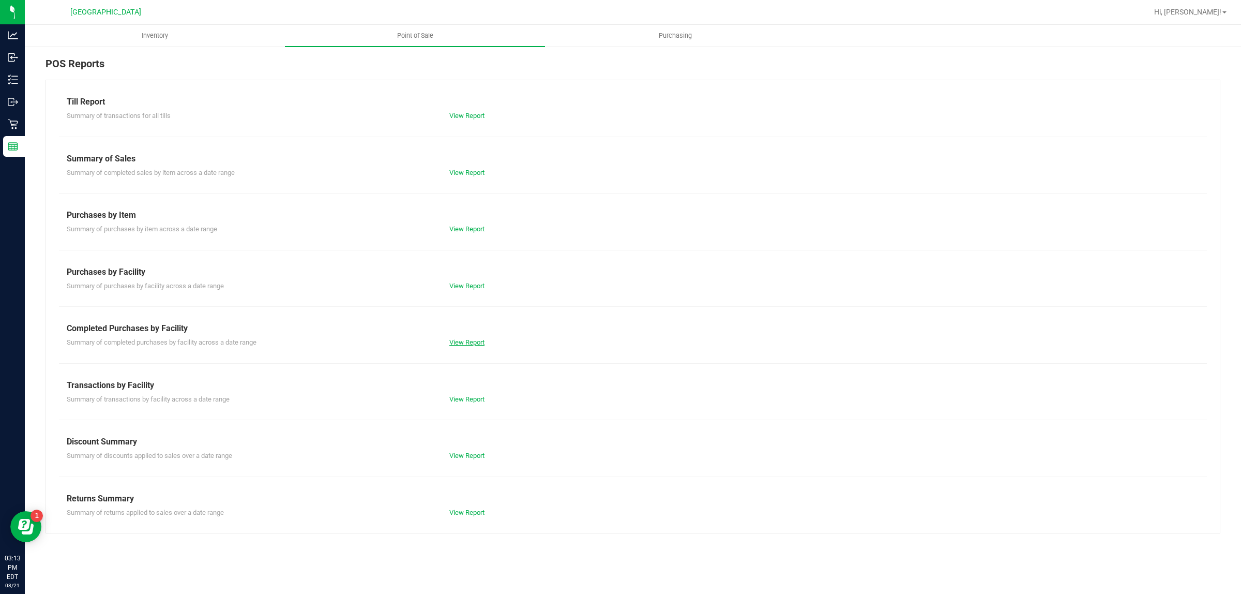
click at [469, 344] on link "View Report" at bounding box center [466, 342] width 35 height 8
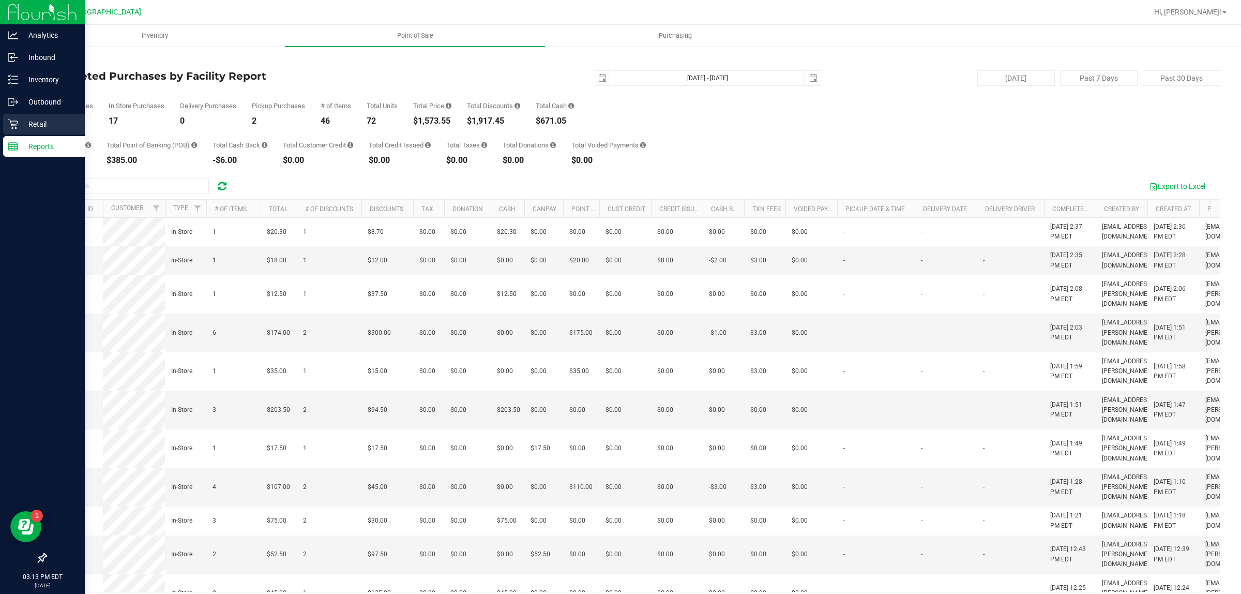
click at [0, 130] on link "Retail" at bounding box center [42, 125] width 85 height 22
